Goal: Task Accomplishment & Management: Use online tool/utility

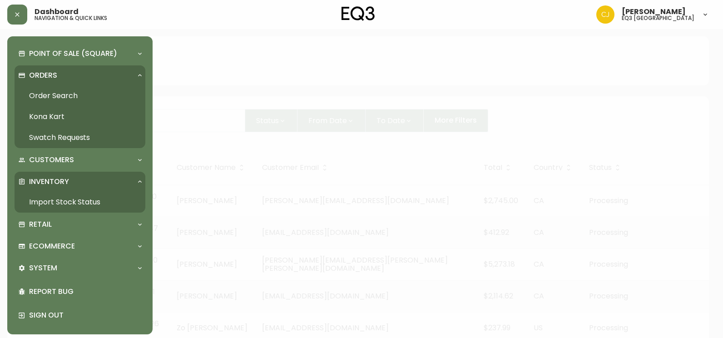
click at [64, 201] on link "Import Stock Status" at bounding box center [80, 202] width 131 height 21
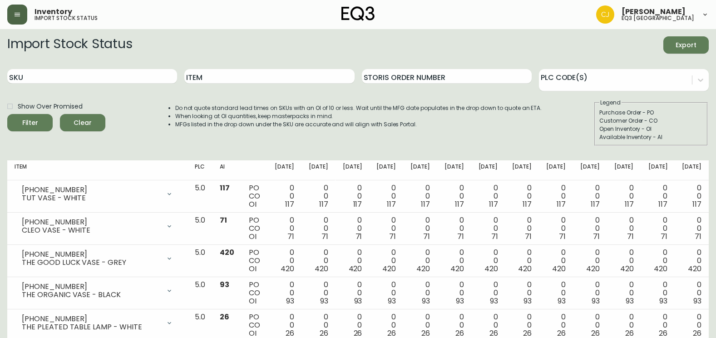
click at [13, 15] on button "button" at bounding box center [17, 15] width 20 height 20
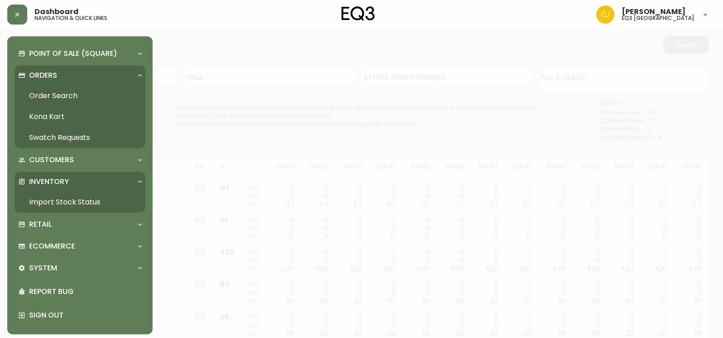
click at [128, 78] on div "Orders" at bounding box center [75, 75] width 114 height 10
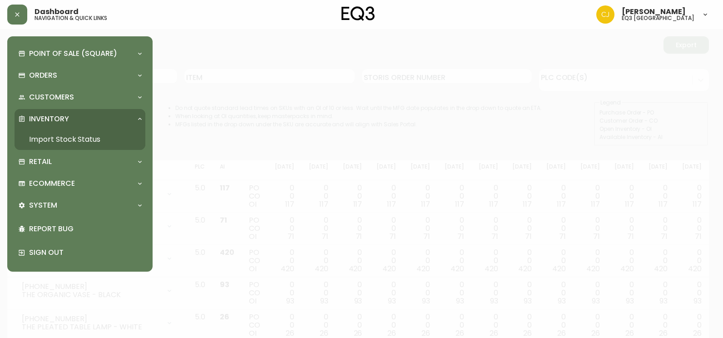
click at [168, 20] on div "Dashboard navigation & quick links" at bounding box center [124, 15] width 234 height 20
click at [19, 12] on icon "button" at bounding box center [17, 14] width 7 height 7
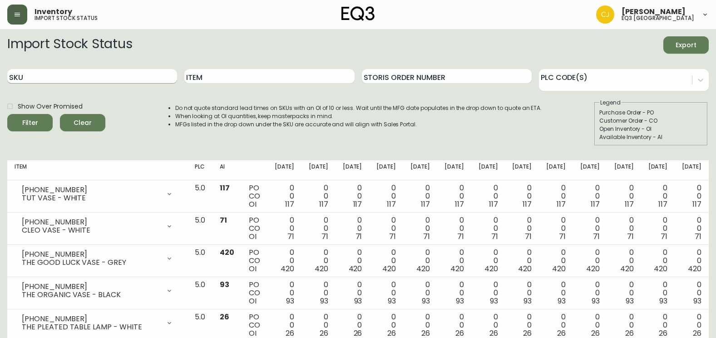
click at [70, 82] on input "SKU" at bounding box center [92, 76] width 170 height 15
paste input "3020-134-13-B"
click at [7, 114] on button "Filter" at bounding box center [29, 122] width 45 height 17
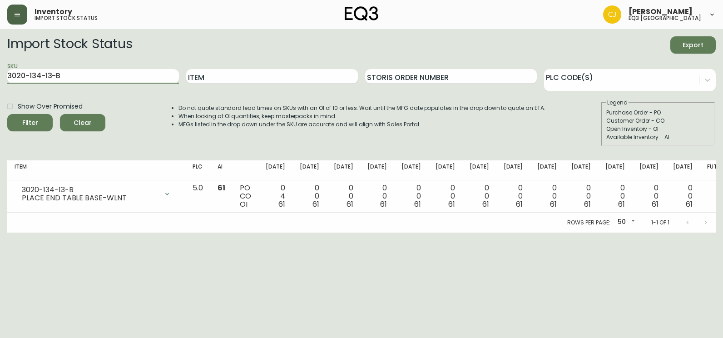
drag, startPoint x: 94, startPoint y: 77, endPoint x: 0, endPoint y: 66, distance: 94.2
click at [0, 66] on html "Inventory import stock status Chanhee Jung eq3 vancouver Import Stock Status Ex…" at bounding box center [361, 116] width 723 height 232
paste input "6-0-A"
type input "3020-136-0-A"
click at [7, 114] on button "Filter" at bounding box center [29, 122] width 45 height 17
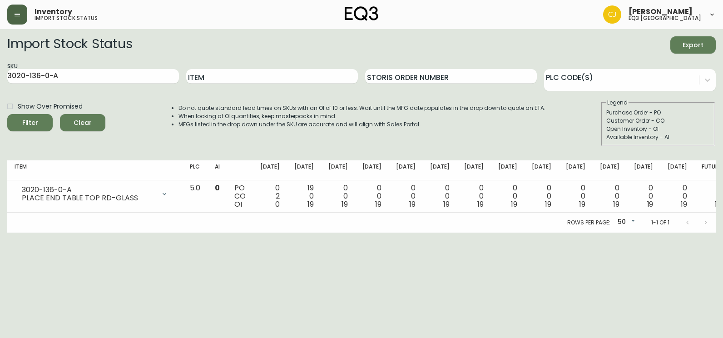
click at [0, 232] on html "Inventory import stock status Chanhee Jung eq3 vancouver Import Stock Status Ex…" at bounding box center [361, 116] width 723 height 232
click at [335, 232] on html "Inventory import stock status Chanhee Jung eq3 vancouver Import Stock Status Ex…" at bounding box center [361, 116] width 723 height 232
